Goal: Task Accomplishment & Management: Use online tool/utility

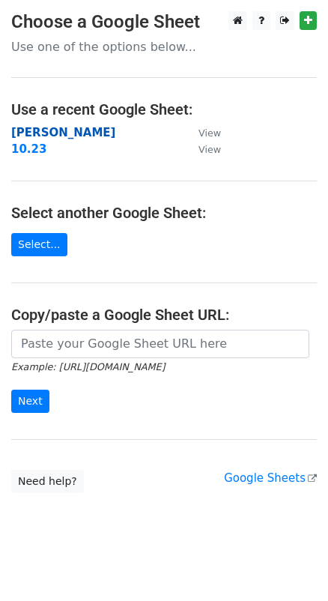
click at [30, 136] on strong "[PERSON_NAME]" at bounding box center [63, 132] width 104 height 13
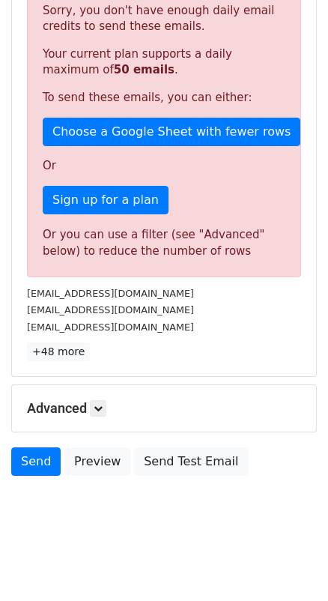
scroll to position [273, 0]
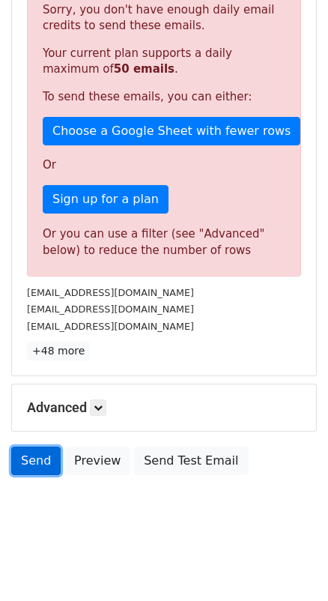
click at [21, 453] on link "Send" at bounding box center [35, 461] width 49 height 28
click at [30, 454] on link "Send" at bounding box center [35, 461] width 49 height 28
click at [32, 452] on link "Send" at bounding box center [35, 461] width 49 height 28
click at [35, 453] on link "Send" at bounding box center [35, 461] width 49 height 28
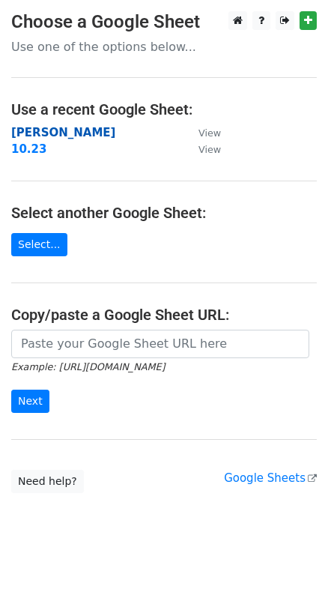
click at [34, 128] on strong "[PERSON_NAME]" at bounding box center [63, 132] width 104 height 13
click at [25, 132] on strong "[PERSON_NAME]" at bounding box center [63, 132] width 104 height 13
click at [18, 130] on strong "[PERSON_NAME]" at bounding box center [63, 132] width 104 height 13
click at [34, 132] on strong "[PERSON_NAME]" at bounding box center [63, 132] width 104 height 13
click at [48, 130] on strong "[PERSON_NAME]" at bounding box center [63, 132] width 104 height 13
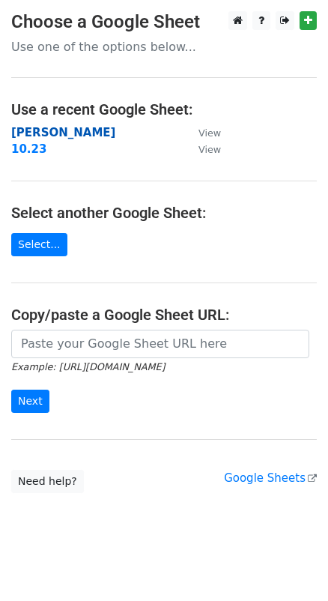
click at [29, 129] on strong "[PERSON_NAME]" at bounding box center [63, 132] width 104 height 13
click at [25, 129] on strong "[PERSON_NAME]" at bounding box center [63, 132] width 104 height 13
click at [25, 130] on strong "[PERSON_NAME]" at bounding box center [63, 132] width 104 height 13
click at [22, 126] on strong "[PERSON_NAME]" at bounding box center [63, 132] width 104 height 13
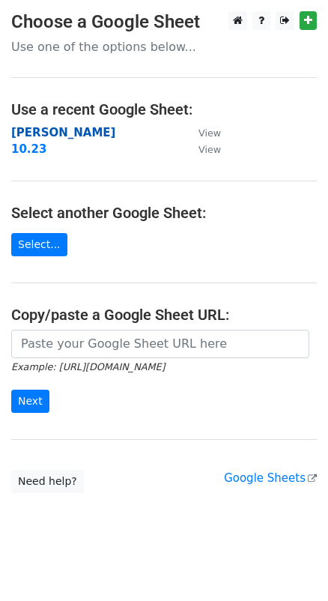
click at [22, 126] on strong "[PERSON_NAME]" at bounding box center [63, 132] width 104 height 13
click at [23, 135] on strong "[PERSON_NAME]" at bounding box center [63, 132] width 104 height 13
click at [29, 133] on strong "[PERSON_NAME]" at bounding box center [63, 132] width 104 height 13
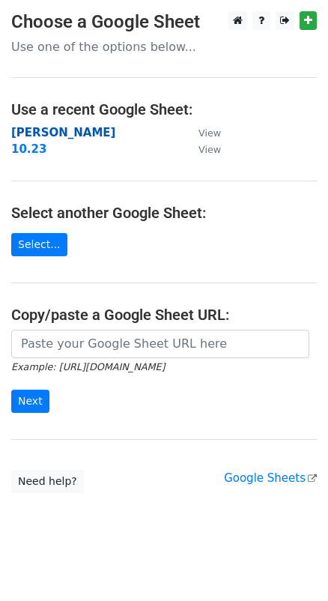
click at [29, 133] on strong "[PERSON_NAME]" at bounding box center [63, 132] width 104 height 13
click at [37, 129] on strong "[PERSON_NAME]" at bounding box center [63, 132] width 104 height 13
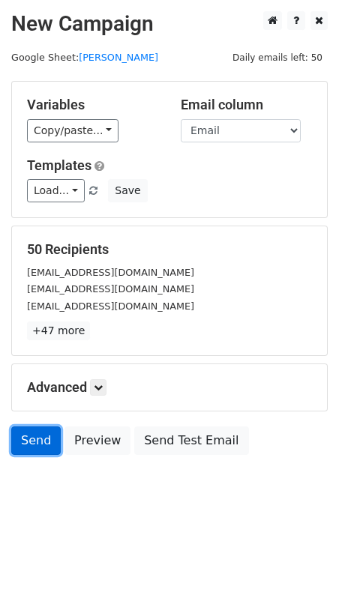
click at [30, 447] on link "Send" at bounding box center [35, 440] width 49 height 28
